Goal: Information Seeking & Learning: Learn about a topic

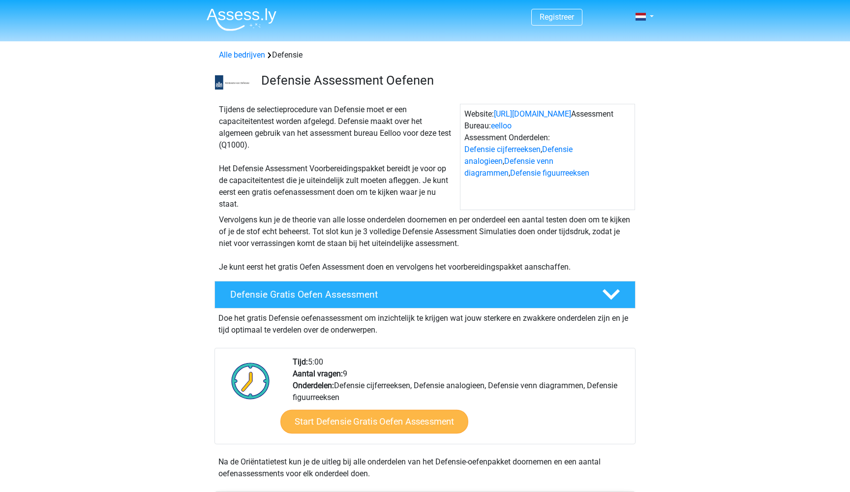
click at [333, 423] on link "Start Defensie Gratis Oefen Assessment" at bounding box center [374, 422] width 188 height 24
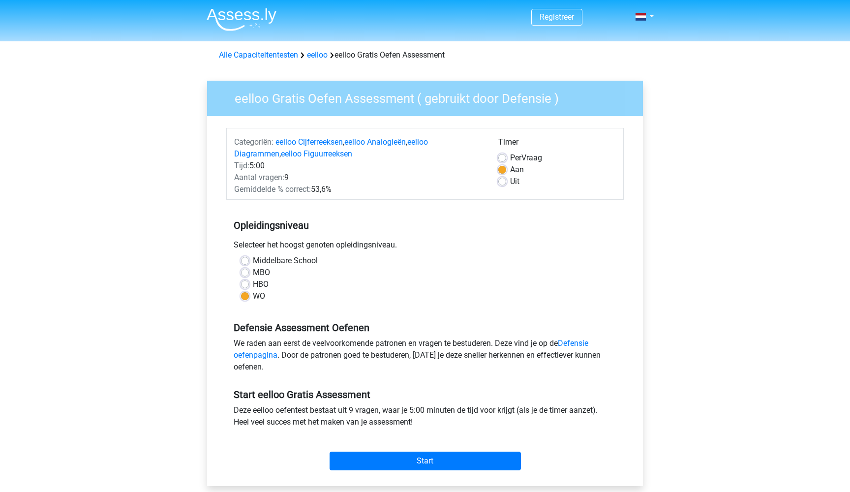
click at [253, 284] on label "HBO" at bounding box center [261, 284] width 16 height 12
click at [245, 284] on input "HBO" at bounding box center [245, 283] width 8 height 10
radio input "true"
click at [253, 257] on label "Middelbare School" at bounding box center [285, 261] width 65 height 12
click at [244, 257] on input "Middelbare School" at bounding box center [245, 260] width 8 height 10
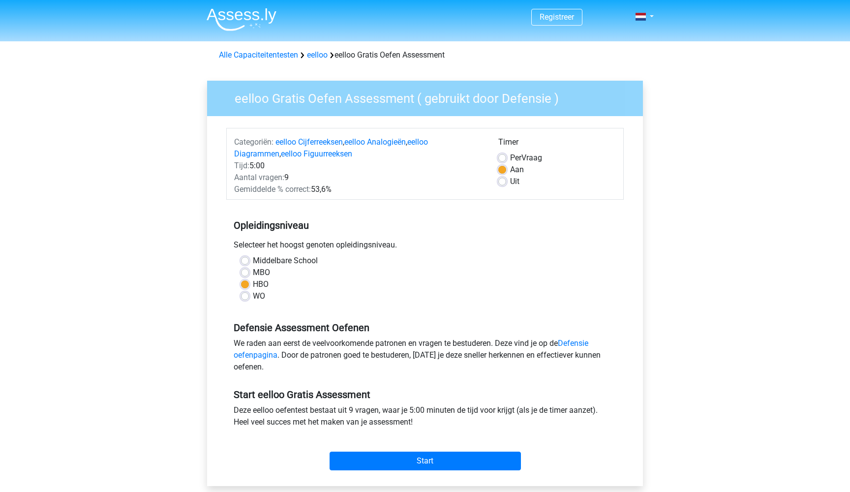
radio input "true"
click at [400, 462] on input "Start" at bounding box center [425, 461] width 191 height 19
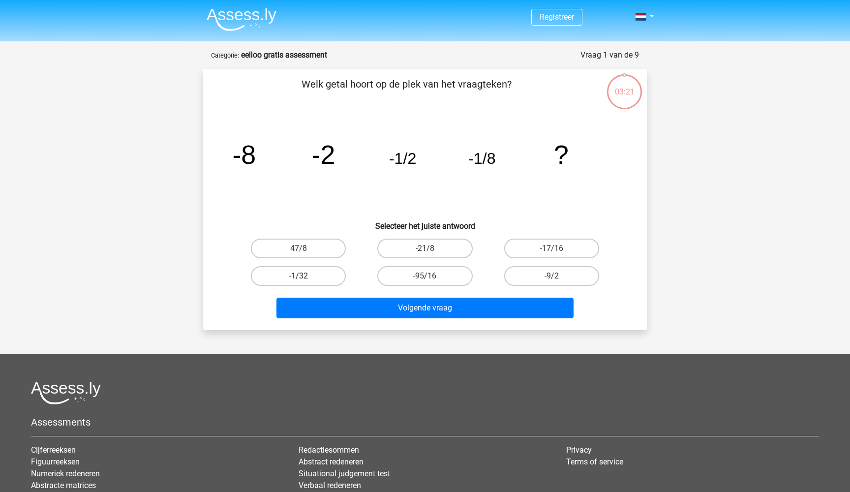
click at [315, 277] on label "-1/32" at bounding box center [298, 276] width 95 height 20
click at [305, 277] on input "-1/32" at bounding box center [302, 279] width 6 height 6
radio input "true"
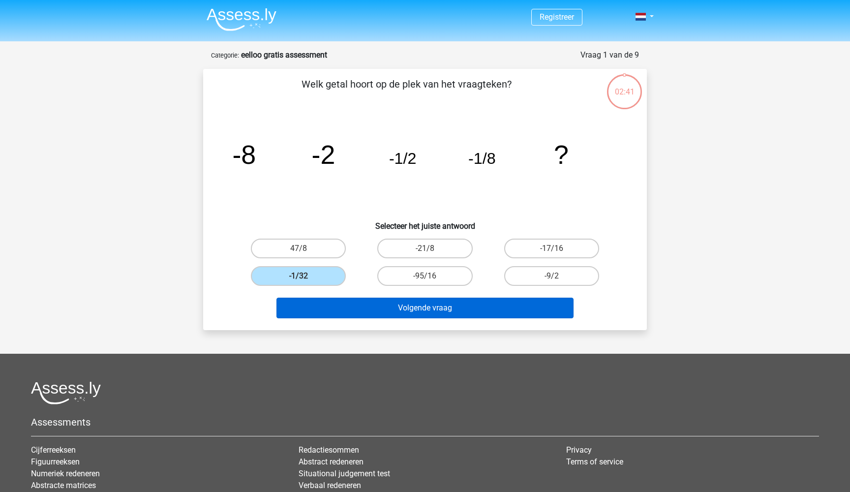
click at [347, 306] on button "Volgende vraag" at bounding box center [425, 308] width 298 height 21
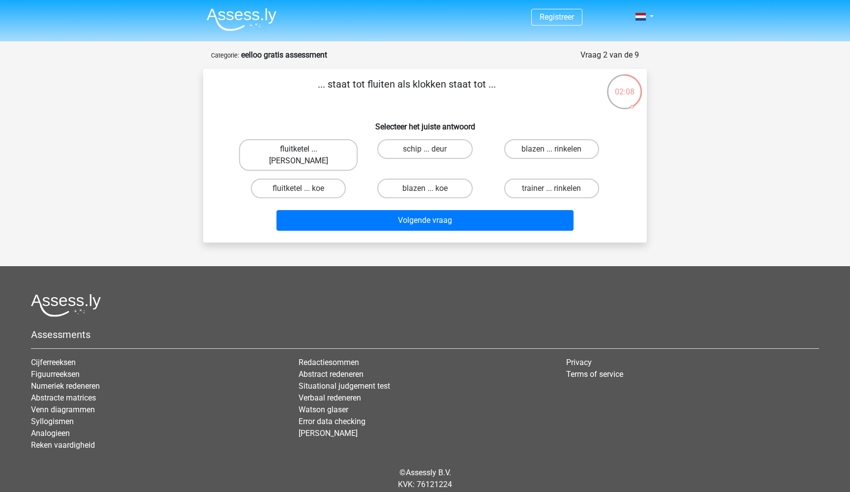
click at [270, 146] on label "fluitketel ... luiden" at bounding box center [298, 154] width 119 height 31
click at [299, 149] on input "fluitketel ... luiden" at bounding box center [302, 152] width 6 height 6
radio input "true"
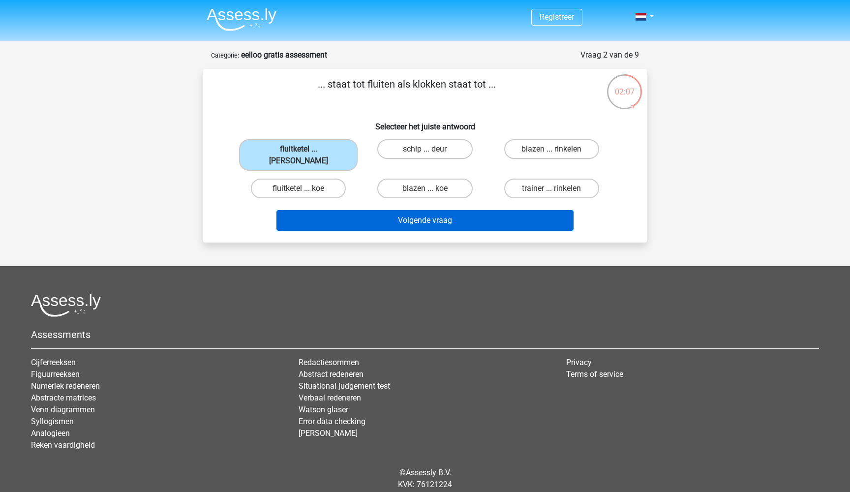
click at [405, 210] on button "Volgende vraag" at bounding box center [425, 220] width 298 height 21
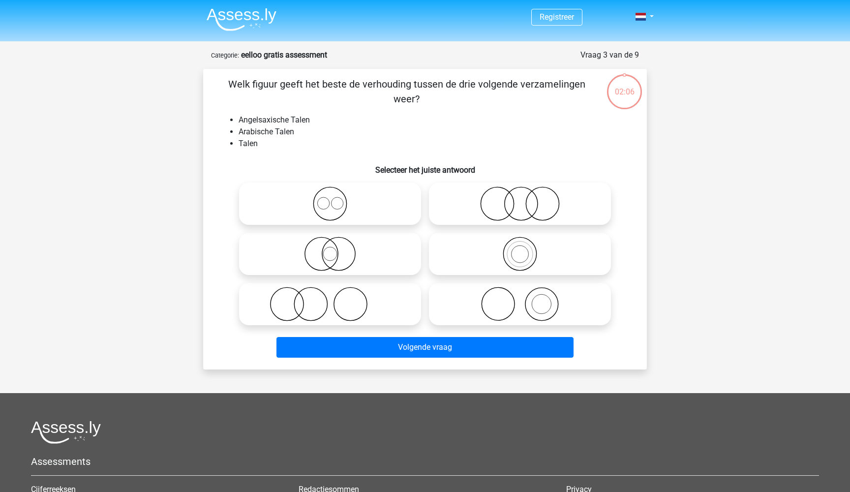
scroll to position [49, 0]
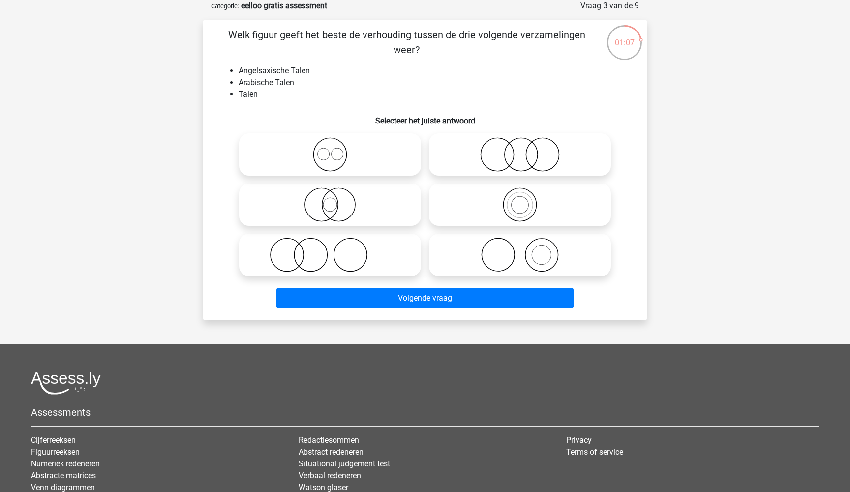
click at [329, 156] on icon at bounding box center [330, 154] width 174 height 34
click at [330, 150] on input "radio" at bounding box center [333, 146] width 6 height 6
radio input "true"
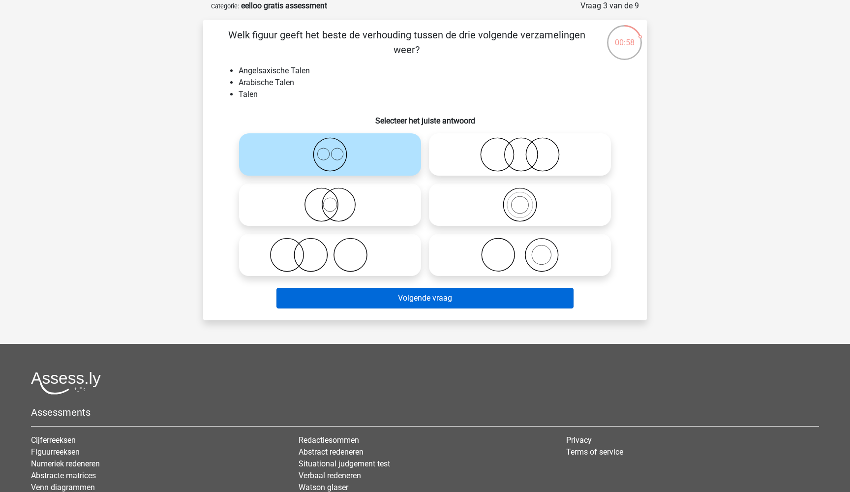
click at [428, 300] on button "Volgende vraag" at bounding box center [425, 298] width 298 height 21
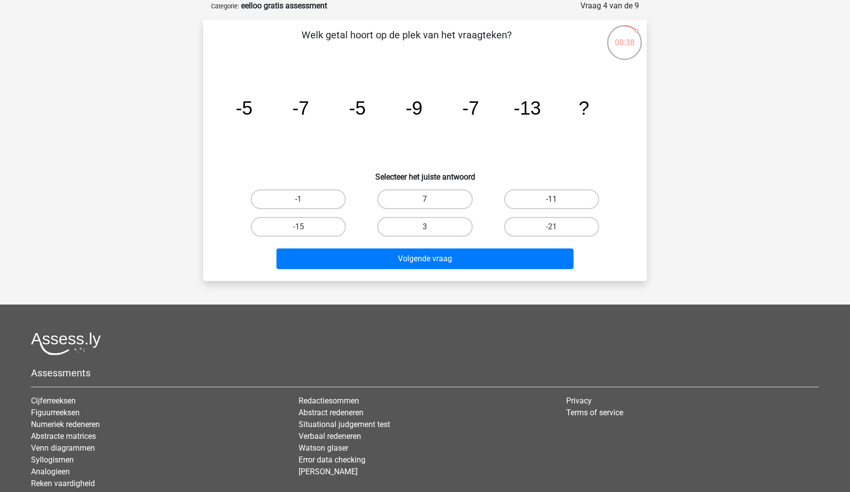
click at [543, 196] on label "-11" at bounding box center [551, 199] width 95 height 20
click at [551, 199] on input "-11" at bounding box center [554, 202] width 6 height 6
radio input "true"
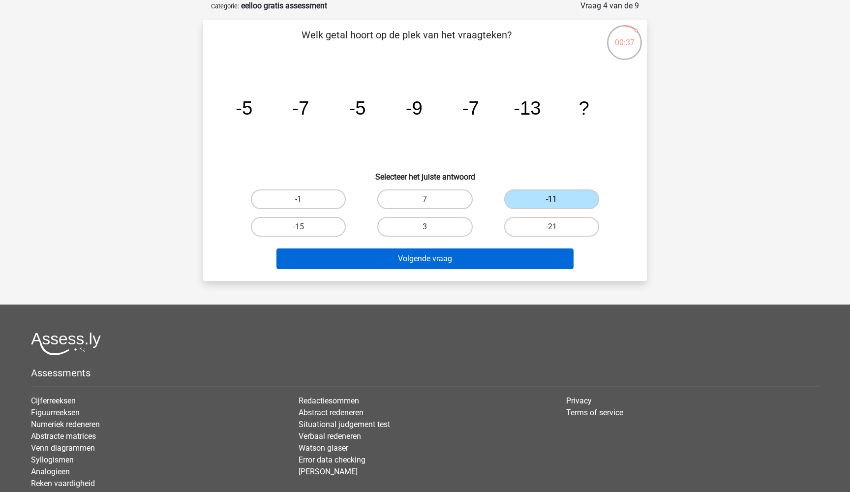
click at [479, 262] on button "Volgende vraag" at bounding box center [425, 258] width 298 height 21
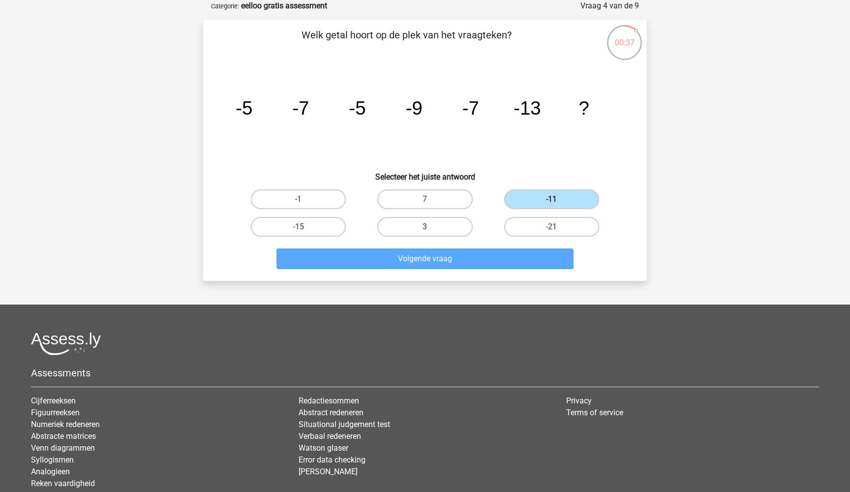
scroll to position [22, 0]
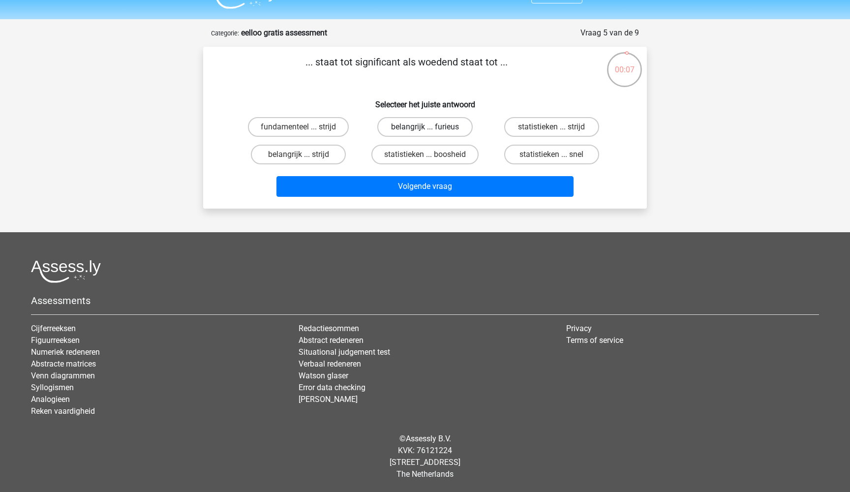
click at [411, 130] on label "belangrijk ... furieus" at bounding box center [424, 127] width 95 height 20
click at [425, 130] on input "belangrijk ... furieus" at bounding box center [428, 130] width 6 height 6
radio input "true"
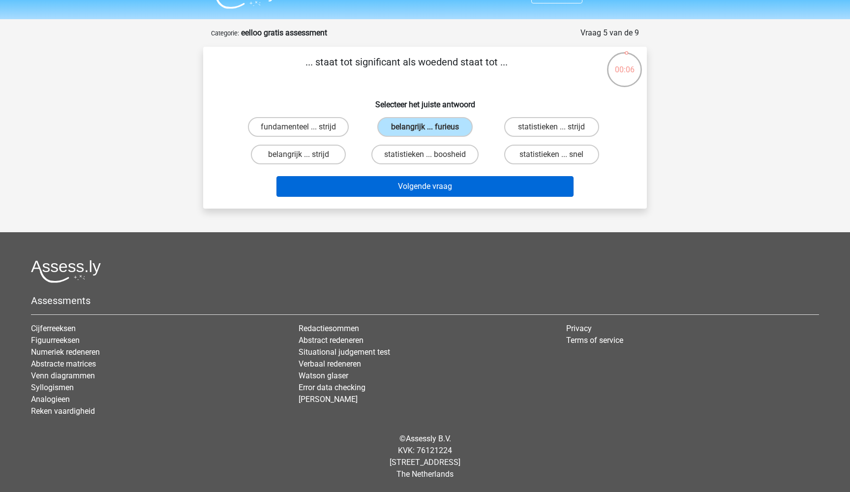
click at [411, 191] on button "Volgende vraag" at bounding box center [425, 186] width 298 height 21
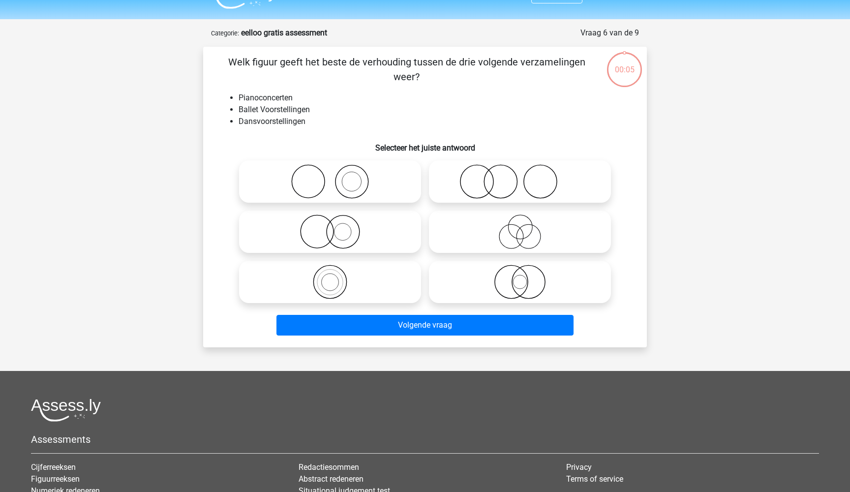
scroll to position [49, 0]
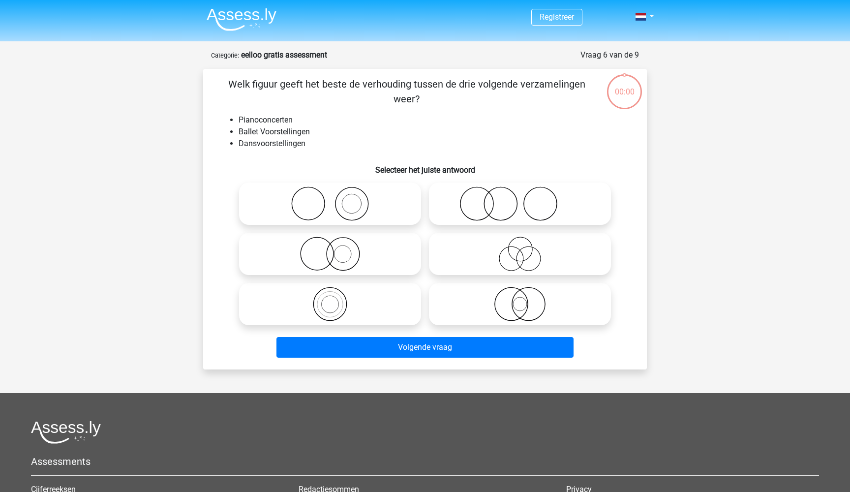
scroll to position [49, 0]
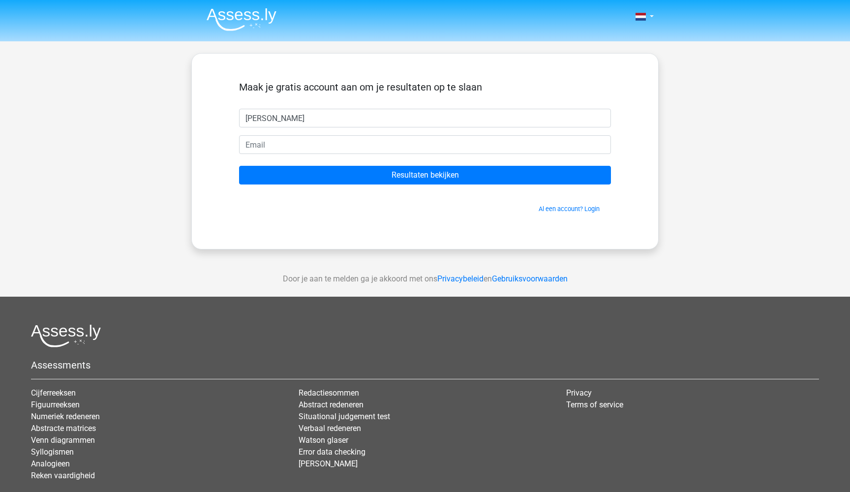
type input "anne"
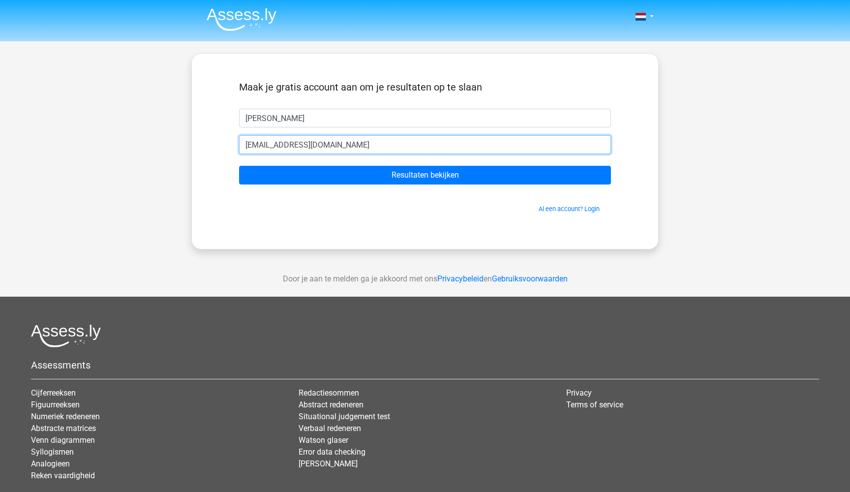
type input "ayvandenburg@gmail.com"
click at [425, 175] on input "Resultaten bekijken" at bounding box center [425, 175] width 372 height 19
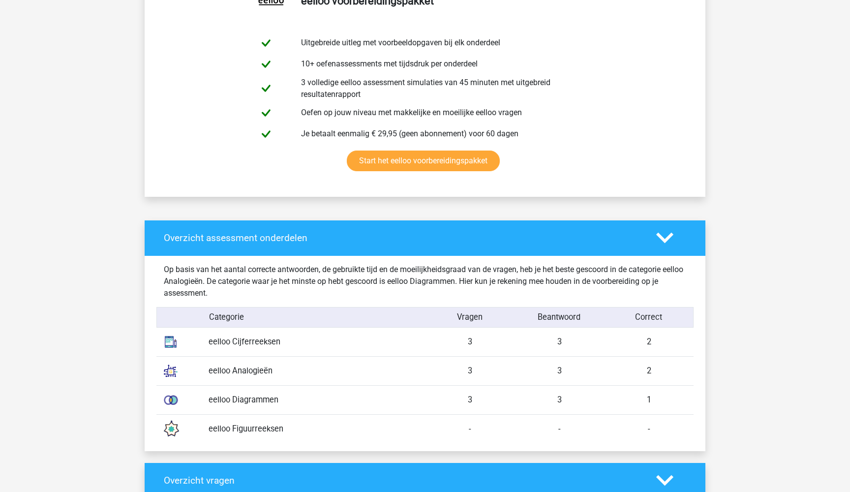
scroll to position [346, 0]
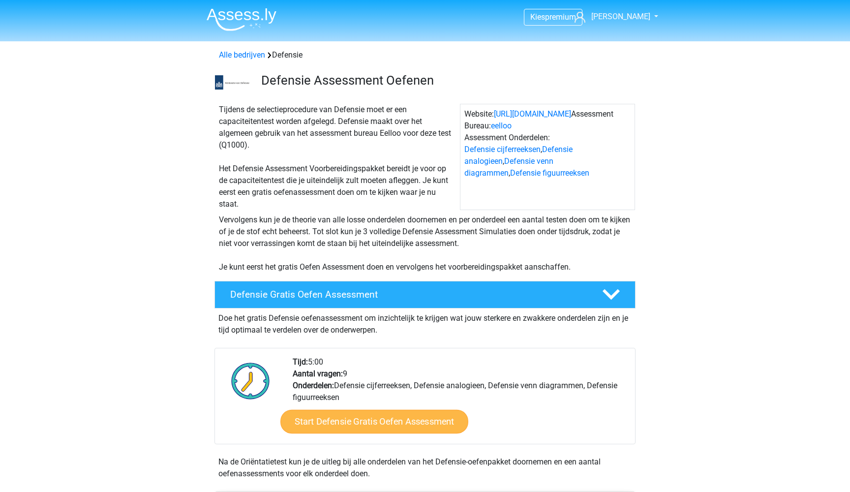
click at [356, 423] on link "Start Defensie Gratis Oefen Assessment" at bounding box center [374, 422] width 188 height 24
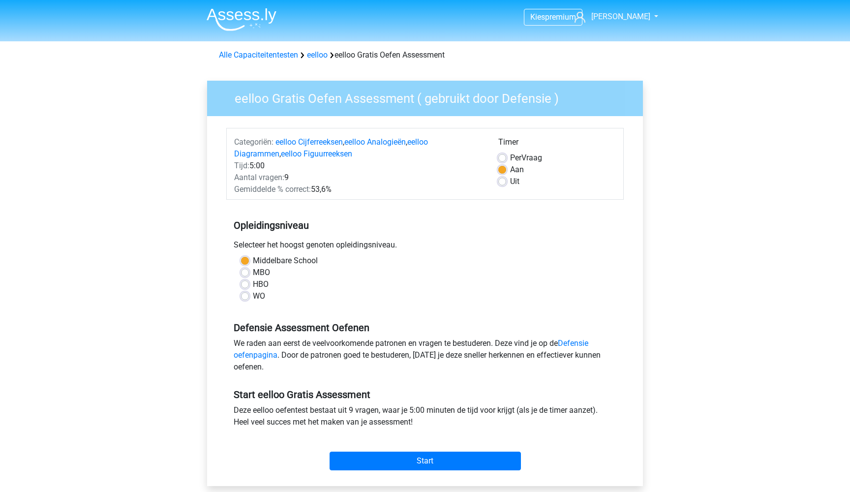
click at [550, 351] on div "We raden aan eerst de veelvoorkomende patronen en vragen te bestuderen. Deze vi…" at bounding box center [424, 356] width 397 height 39
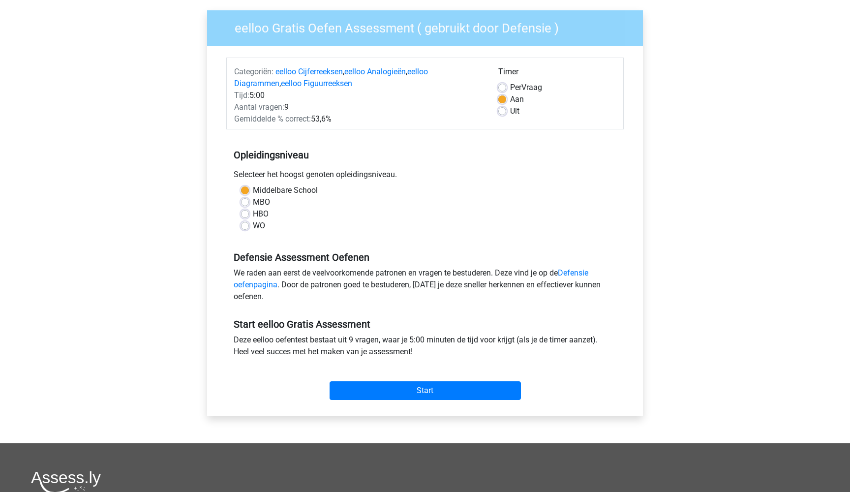
scroll to position [80, 0]
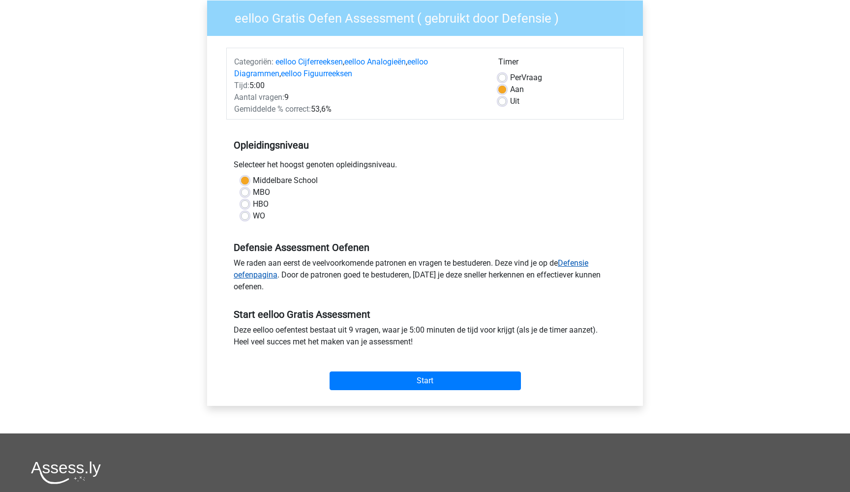
click at [575, 265] on link "Defensie oefenpagina" at bounding box center [411, 268] width 355 height 21
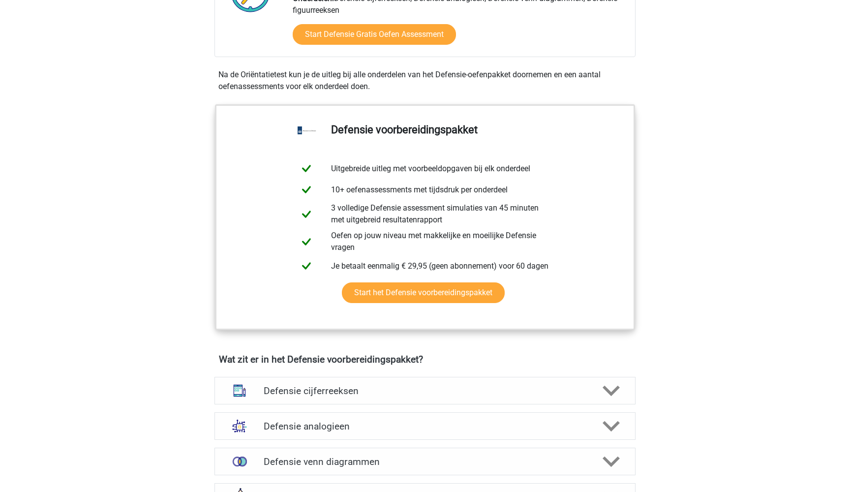
scroll to position [388, 0]
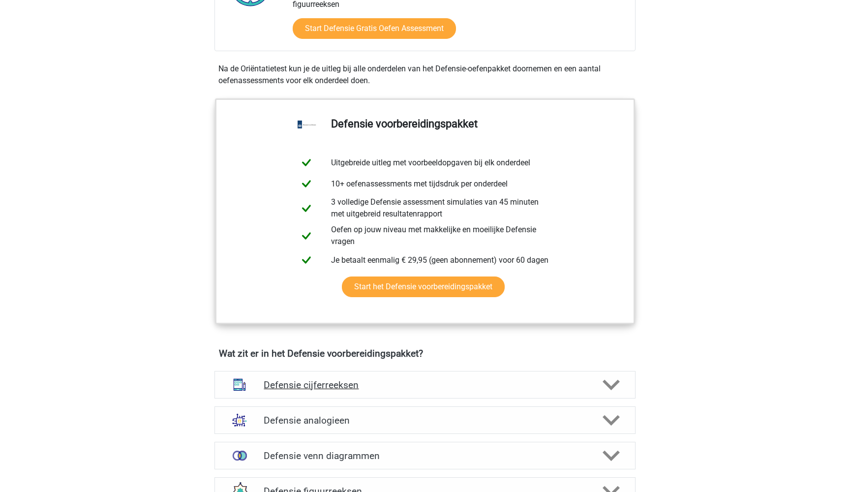
click at [510, 382] on h4 "Defensie cijferreeksen" at bounding box center [425, 384] width 322 height 11
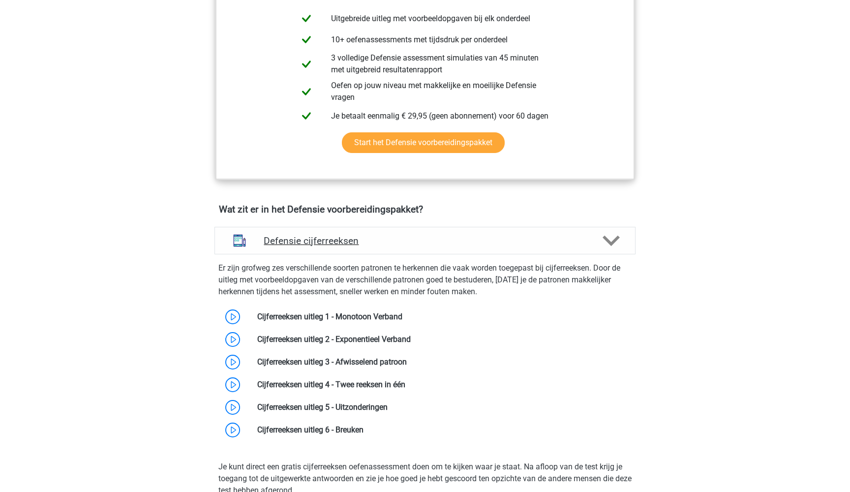
scroll to position [527, 0]
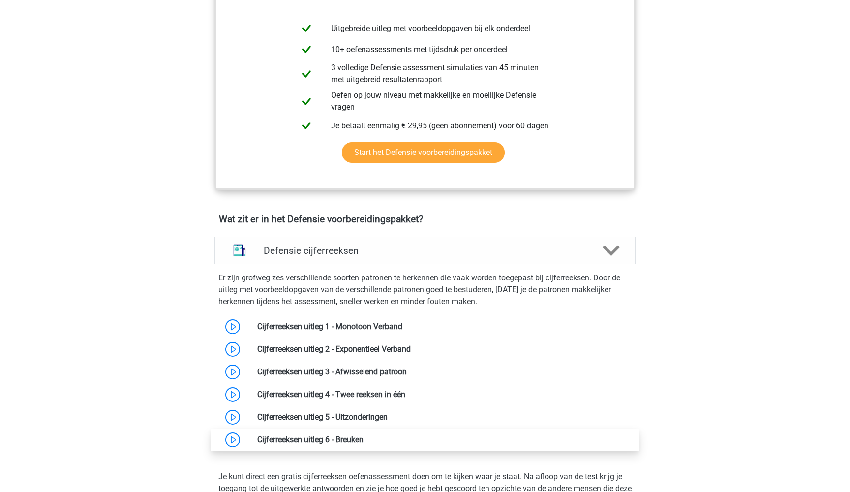
click at [363, 444] on link at bounding box center [363, 439] width 0 height 9
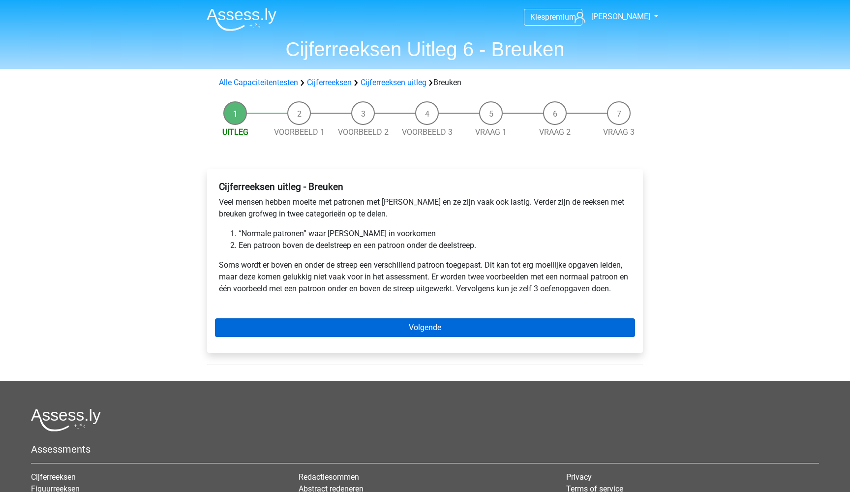
click at [313, 333] on link "Volgende" at bounding box center [425, 327] width 420 height 19
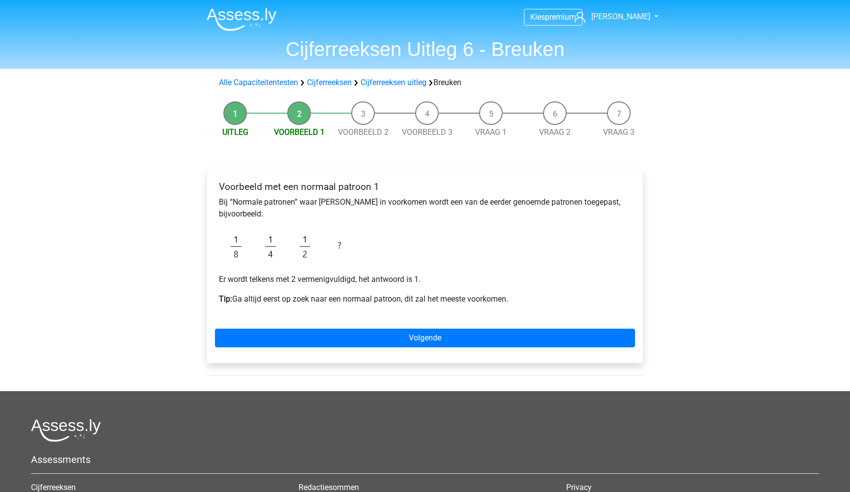
click at [313, 333] on link "Volgende" at bounding box center [425, 338] width 420 height 19
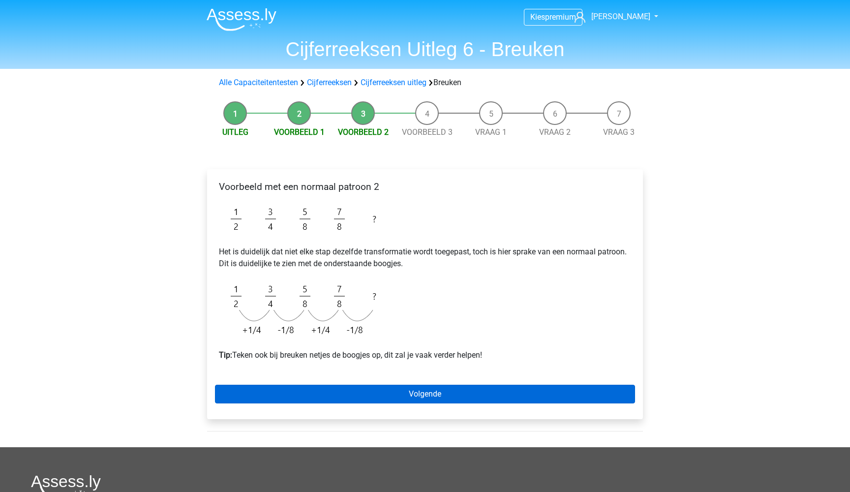
click at [360, 393] on link "Volgende" at bounding box center [425, 394] width 420 height 19
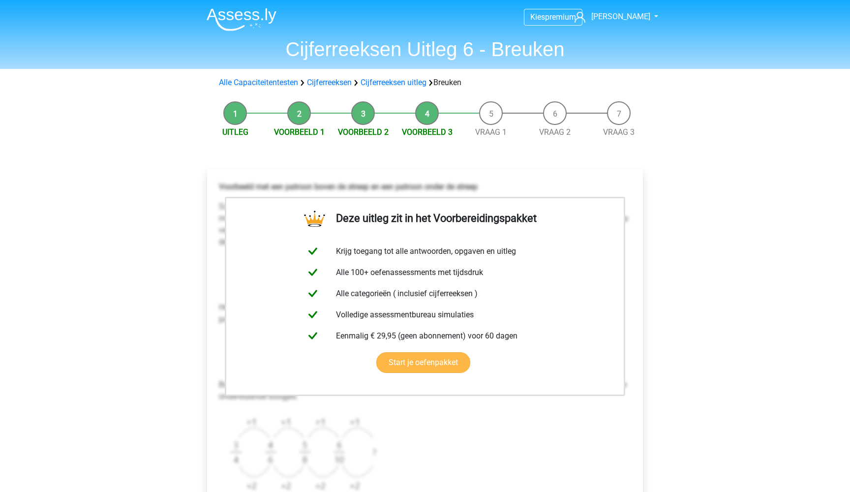
click at [402, 370] on link "Start je oefenpakket" at bounding box center [423, 362] width 94 height 21
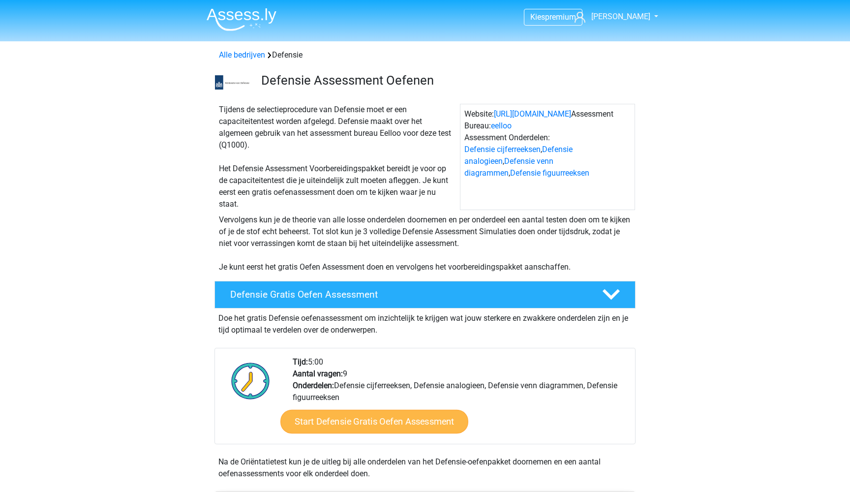
click at [394, 417] on link "Start Defensie Gratis Oefen Assessment" at bounding box center [374, 422] width 188 height 24
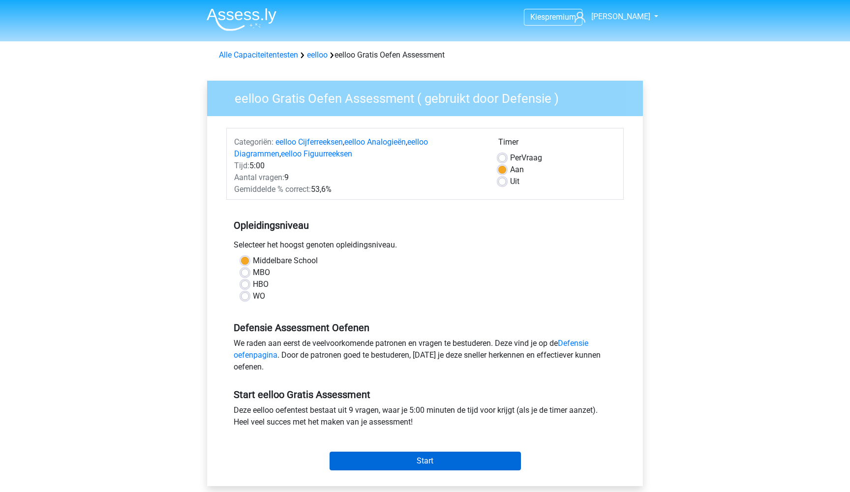
click at [420, 457] on input "Start" at bounding box center [425, 461] width 191 height 19
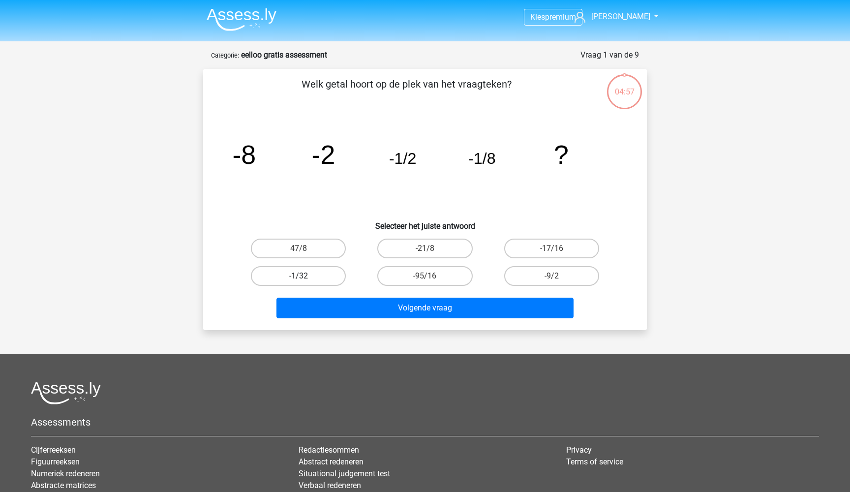
click at [317, 278] on label "-1/32" at bounding box center [298, 276] width 95 height 20
click at [305, 278] on input "-1/32" at bounding box center [302, 279] width 6 height 6
radio input "true"
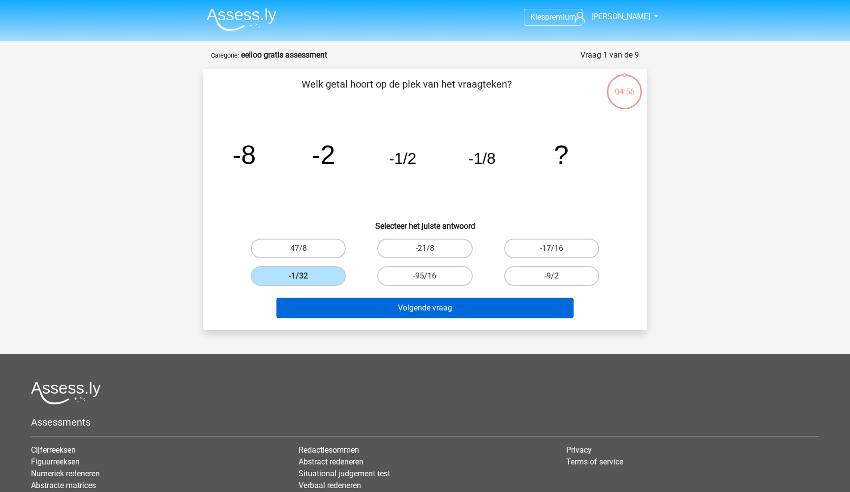
click at [365, 306] on button "Volgende vraag" at bounding box center [425, 308] width 298 height 21
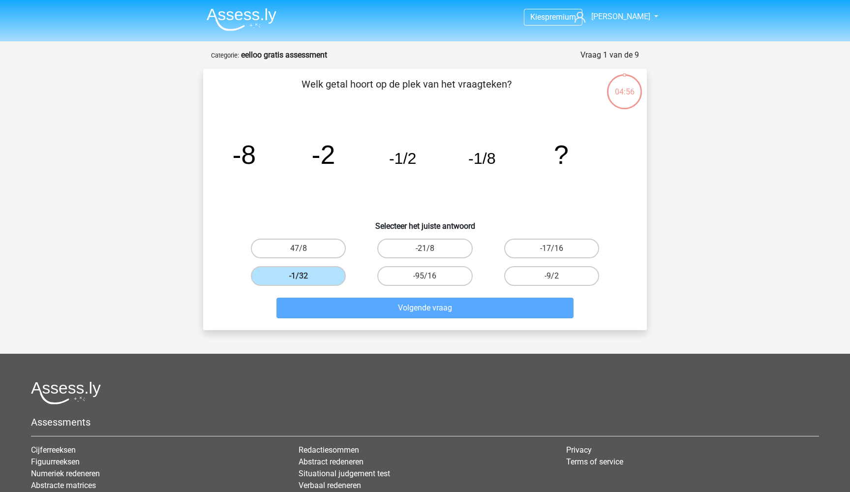
scroll to position [22, 0]
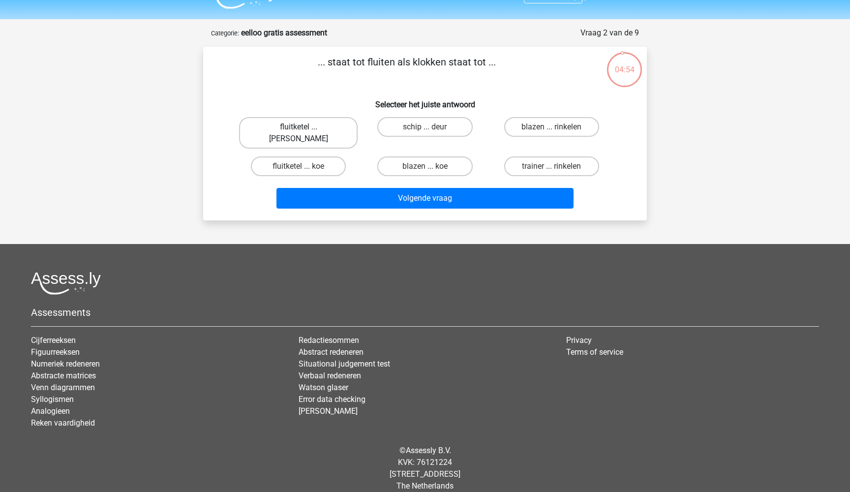
click at [319, 134] on label "fluitketel ... luiden" at bounding box center [298, 132] width 119 height 31
click at [305, 133] on input "fluitketel ... luiden" at bounding box center [302, 130] width 6 height 6
radio input "true"
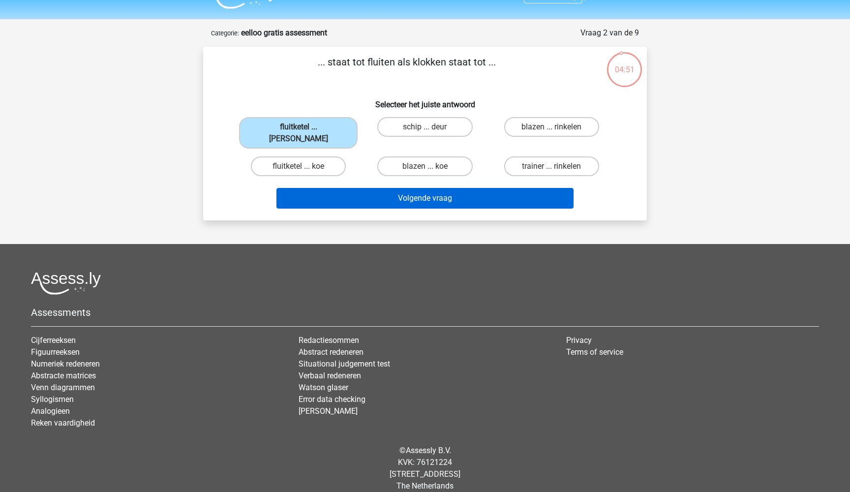
click at [375, 194] on button "Volgende vraag" at bounding box center [425, 198] width 298 height 21
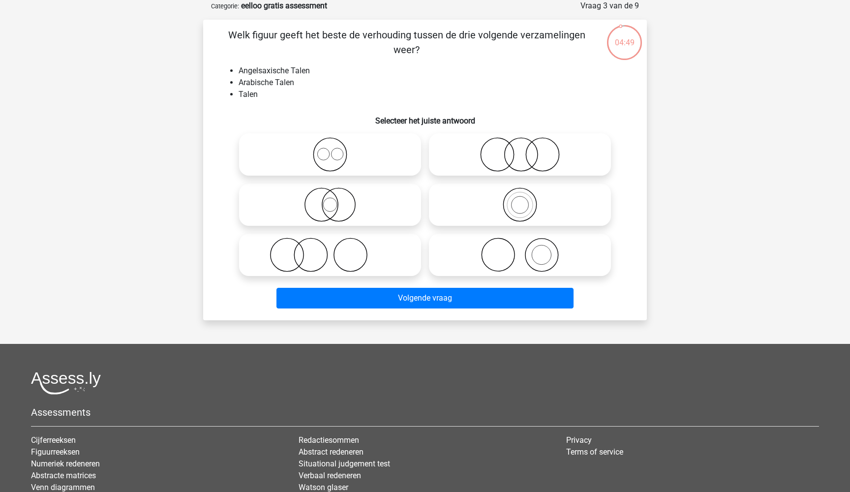
click at [357, 168] on icon at bounding box center [330, 154] width 174 height 34
click at [336, 150] on input "radio" at bounding box center [333, 146] width 6 height 6
radio input "true"
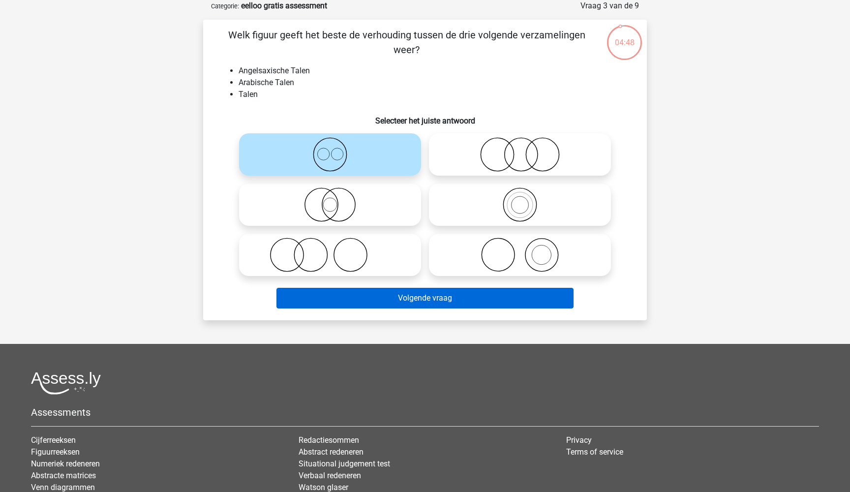
click at [413, 298] on button "Volgende vraag" at bounding box center [425, 298] width 298 height 21
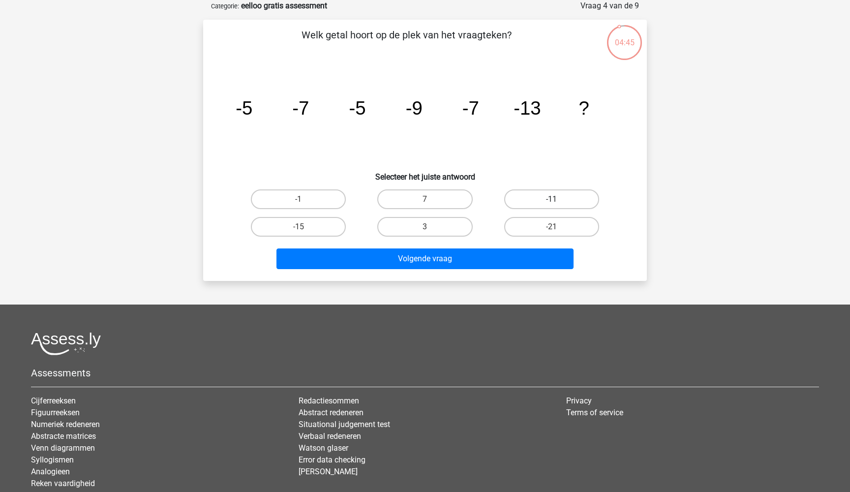
click at [541, 204] on label "-11" at bounding box center [551, 199] width 95 height 20
click at [551, 204] on input "-11" at bounding box center [554, 202] width 6 height 6
radio input "true"
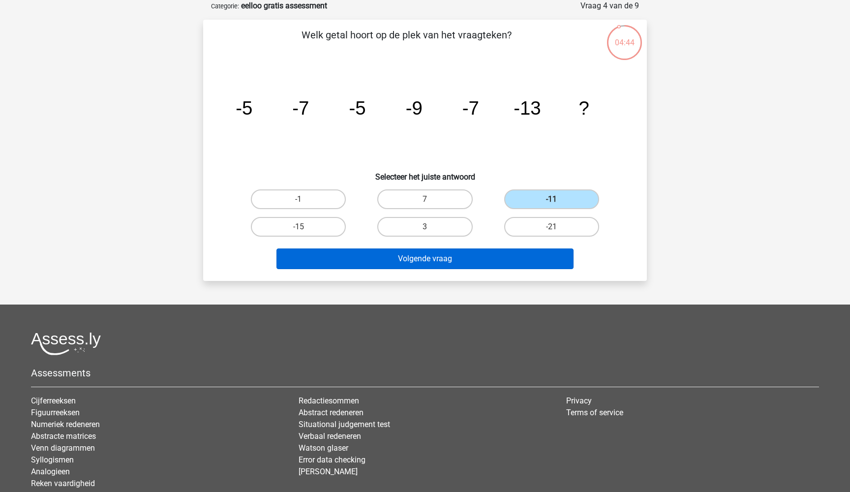
click at [476, 260] on button "Volgende vraag" at bounding box center [425, 258] width 298 height 21
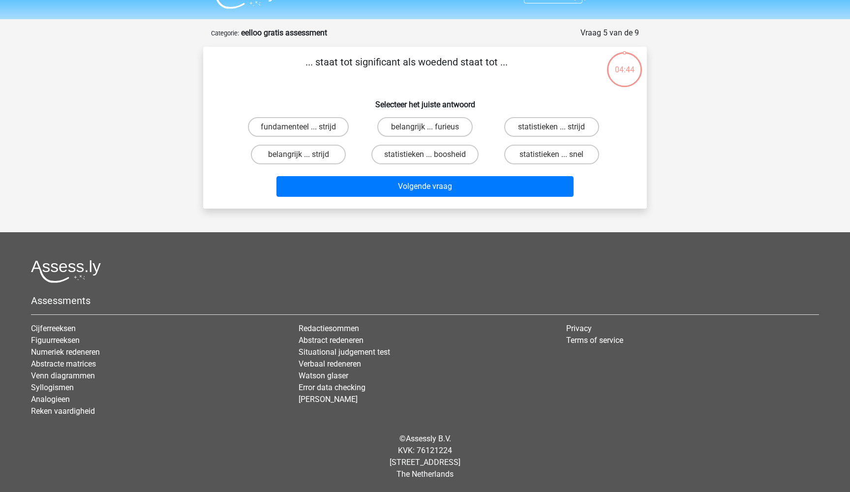
scroll to position [22, 0]
click at [432, 130] on label "belangrijk ... furieus" at bounding box center [424, 127] width 95 height 20
click at [431, 130] on input "belangrijk ... furieus" at bounding box center [428, 130] width 6 height 6
radio input "true"
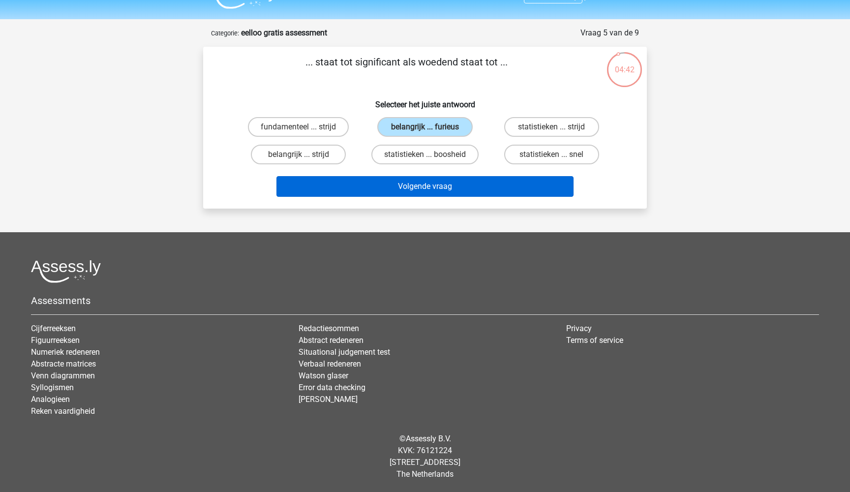
click at [435, 185] on button "Volgende vraag" at bounding box center [425, 186] width 298 height 21
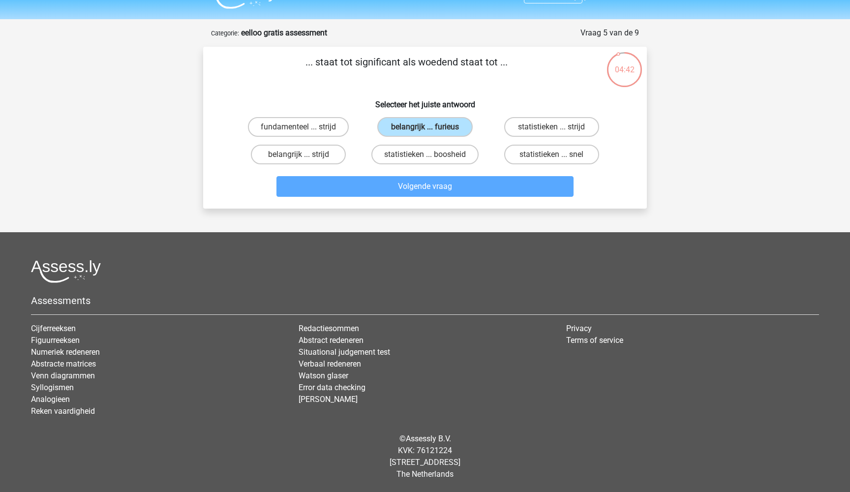
scroll to position [49, 0]
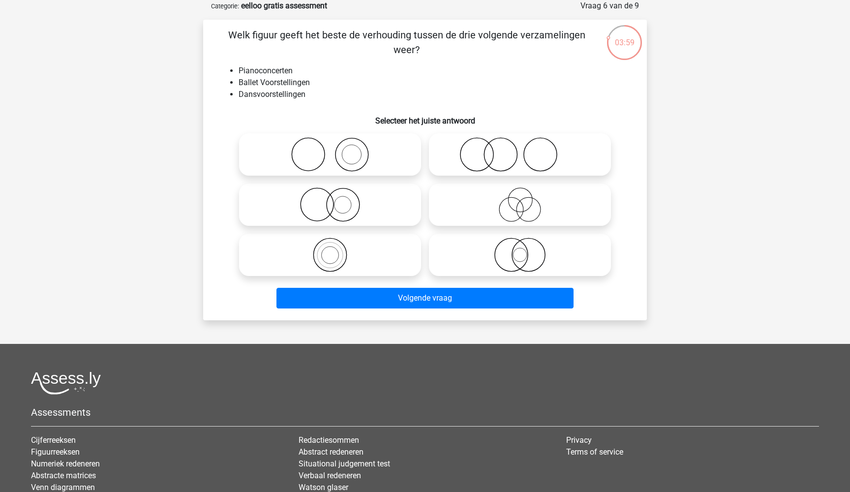
click at [496, 209] on icon at bounding box center [520, 204] width 174 height 34
click at [520, 200] on input "radio" at bounding box center [523, 196] width 6 height 6
radio input "true"
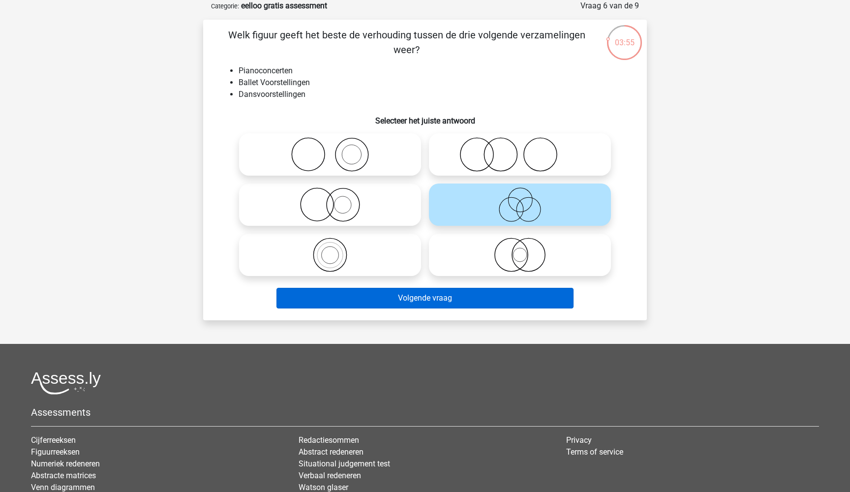
click at [432, 303] on button "Volgende vraag" at bounding box center [425, 298] width 298 height 21
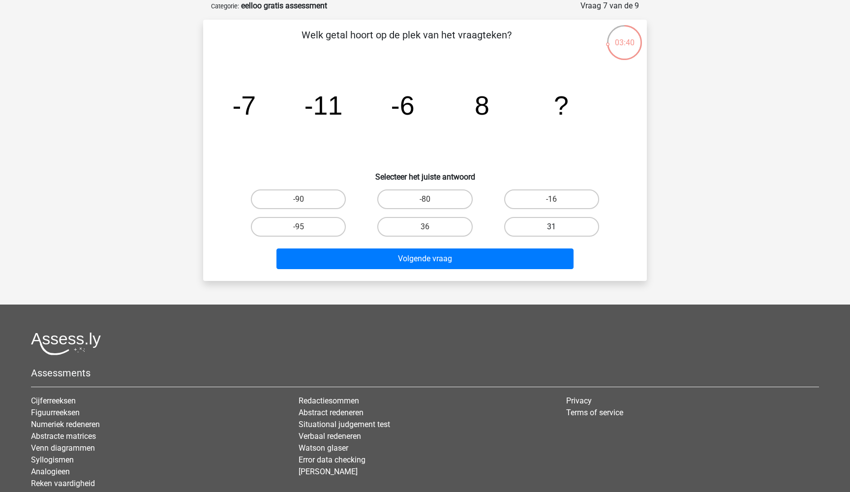
click at [534, 228] on label "31" at bounding box center [551, 227] width 95 height 20
click at [551, 228] on input "31" at bounding box center [554, 230] width 6 height 6
radio input "true"
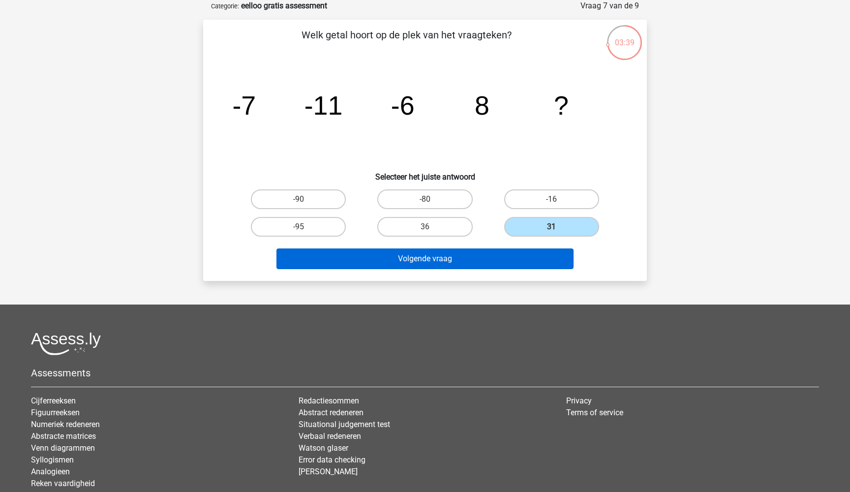
click at [498, 263] on button "Volgende vraag" at bounding box center [425, 258] width 298 height 21
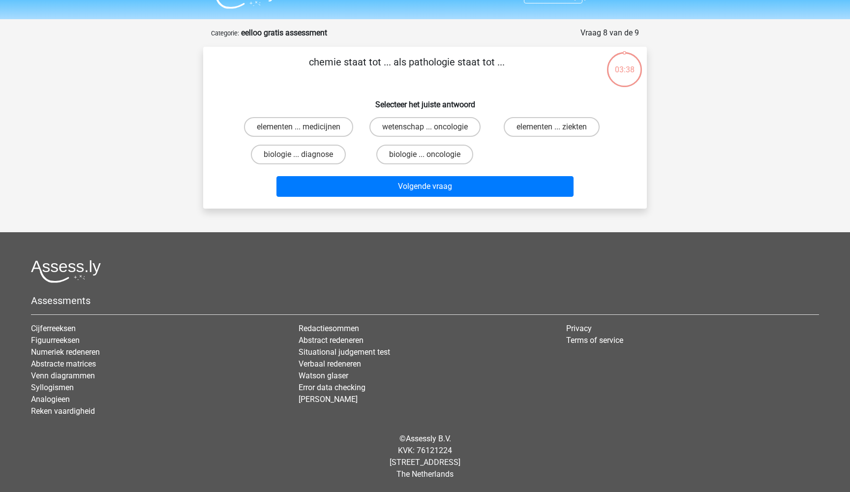
scroll to position [22, 0]
click at [435, 155] on label "biologie ... oncologie" at bounding box center [424, 155] width 97 height 20
click at [431, 155] on input "biologie ... oncologie" at bounding box center [428, 157] width 6 height 6
radio input "true"
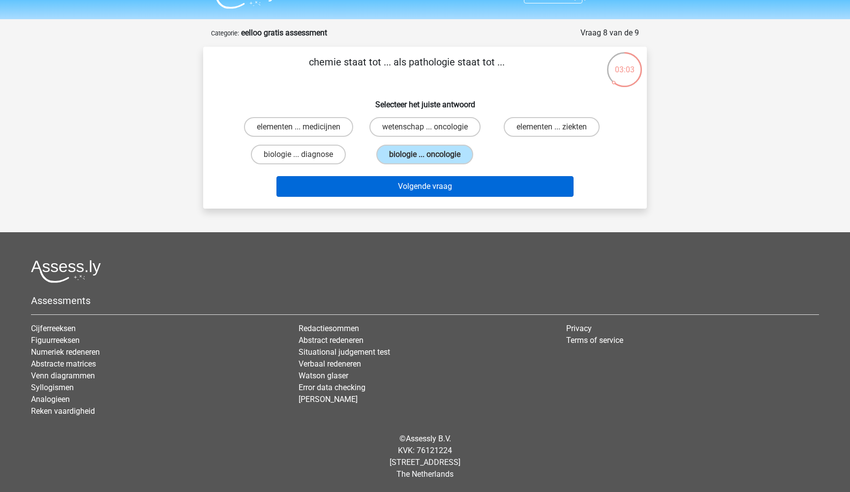
click at [431, 188] on button "Volgende vraag" at bounding box center [425, 186] width 298 height 21
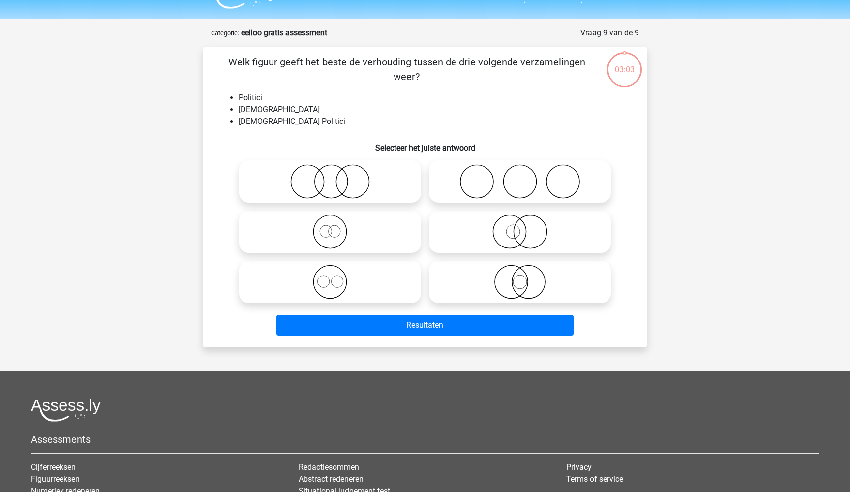
scroll to position [49, 0]
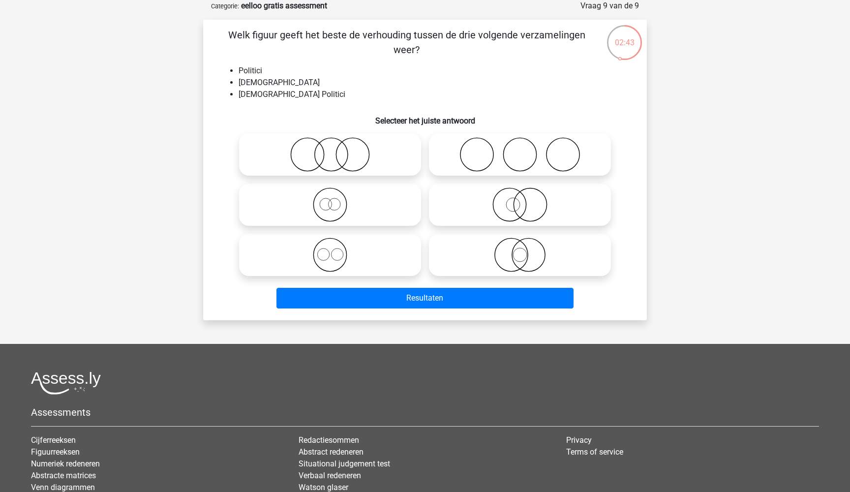
click at [531, 209] on icon at bounding box center [520, 204] width 174 height 34
click at [526, 200] on input "radio" at bounding box center [523, 196] width 6 height 6
radio input "true"
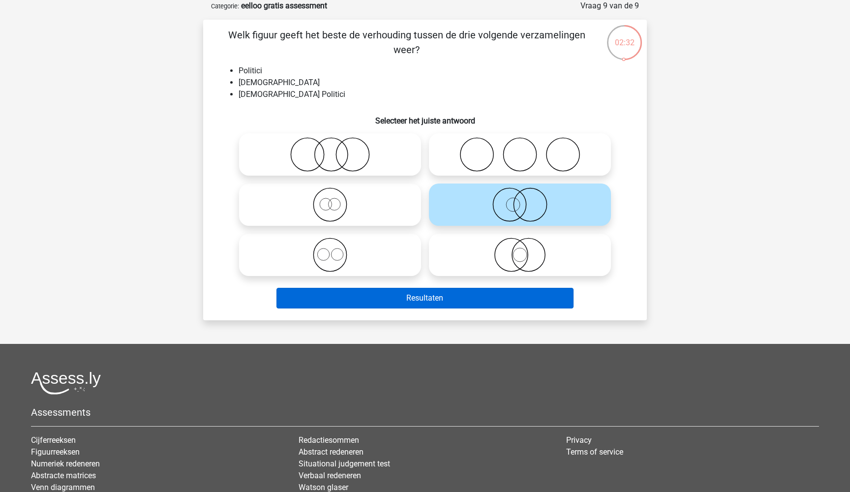
click at [498, 301] on button "Resultaten" at bounding box center [425, 298] width 298 height 21
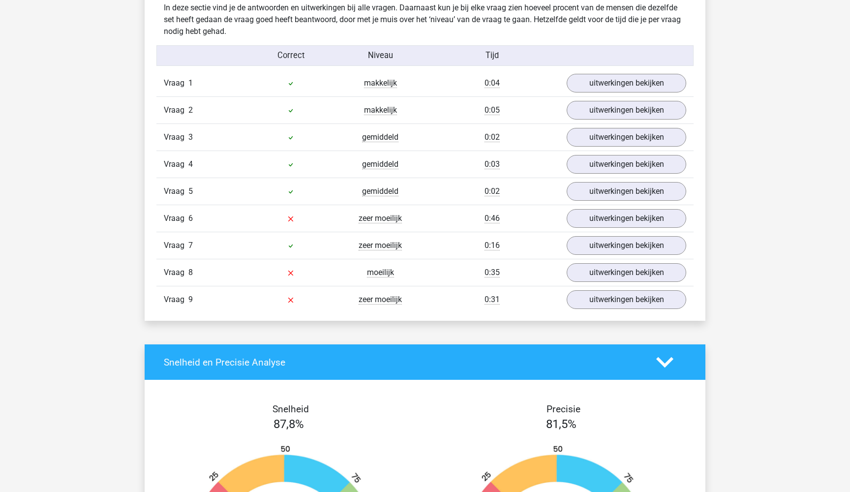
scroll to position [1054, 0]
click at [635, 215] on link "uitwerkingen bekijken" at bounding box center [626, 219] width 137 height 22
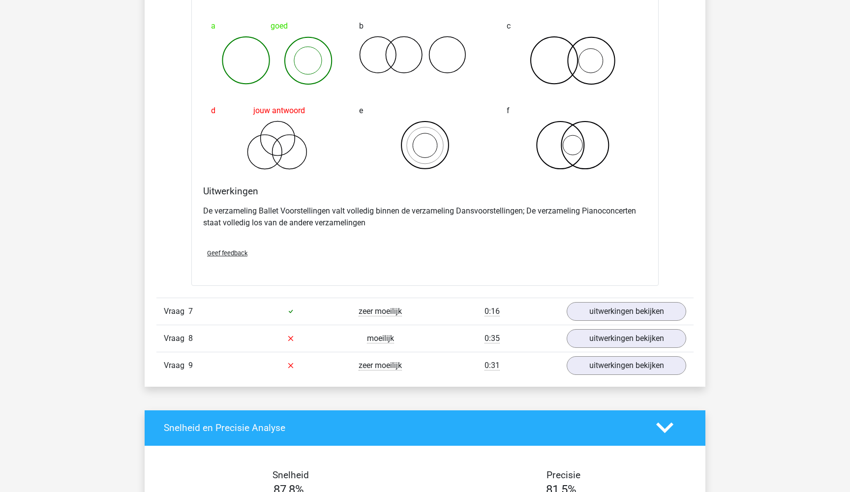
scroll to position [1366, 0]
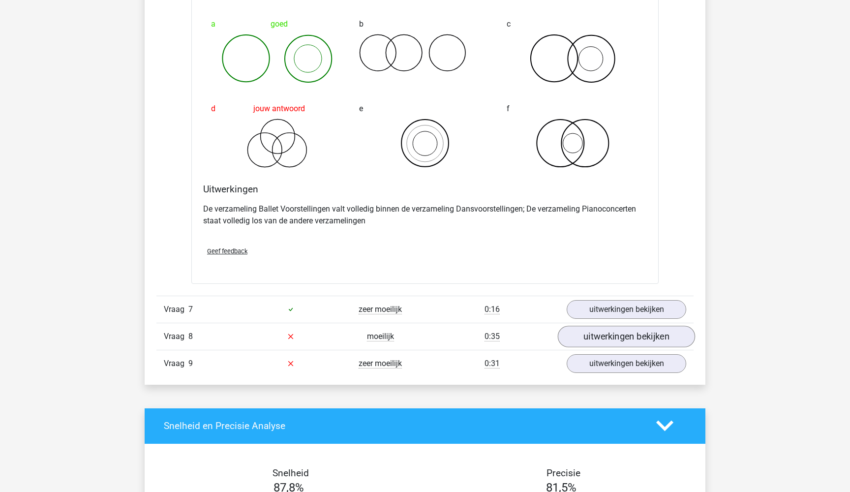
click at [600, 339] on link "uitwerkingen bekijken" at bounding box center [626, 337] width 137 height 22
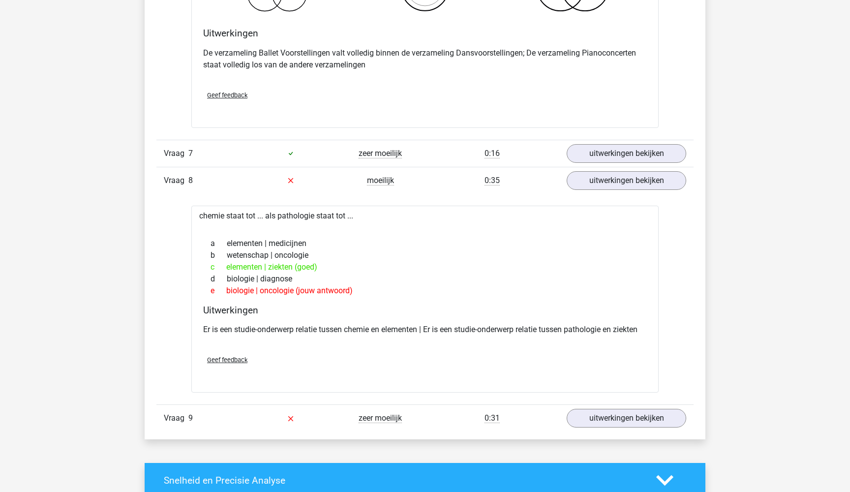
scroll to position [1526, 0]
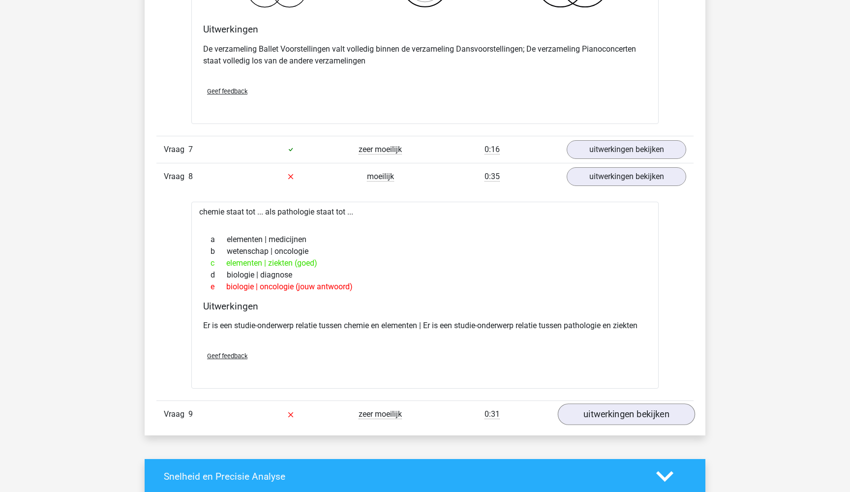
click at [627, 410] on link "uitwerkingen bekijken" at bounding box center [626, 414] width 137 height 22
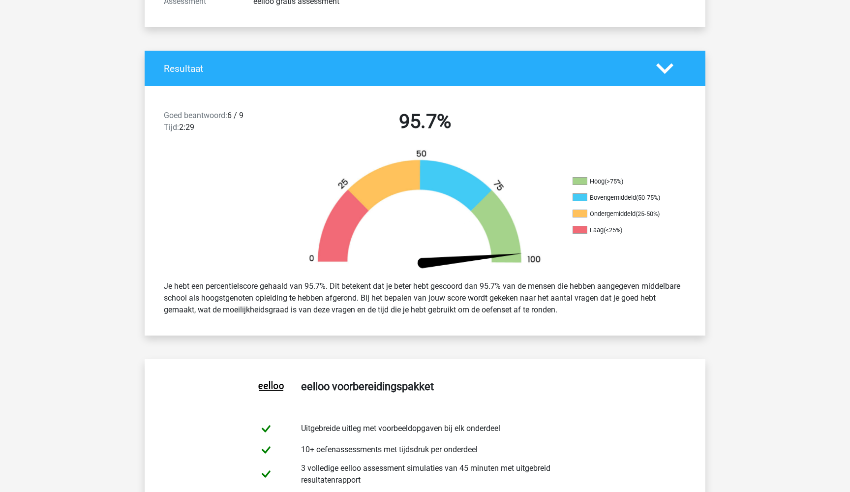
scroll to position [84, 0]
